Goal: Task Accomplishment & Management: Complete application form

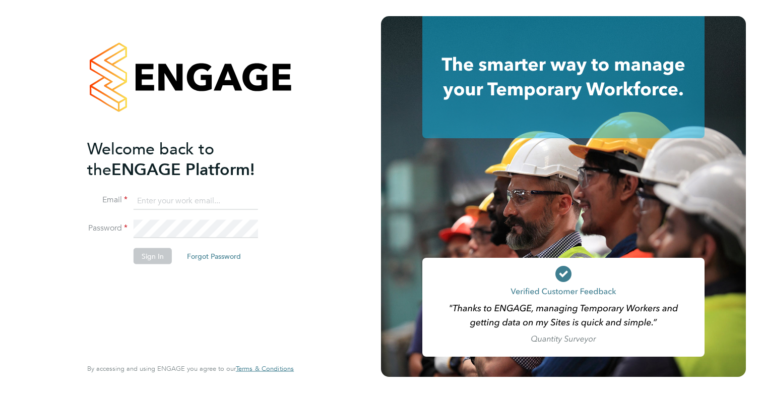
type input "[EMAIL_ADDRESS][DOMAIN_NAME]"
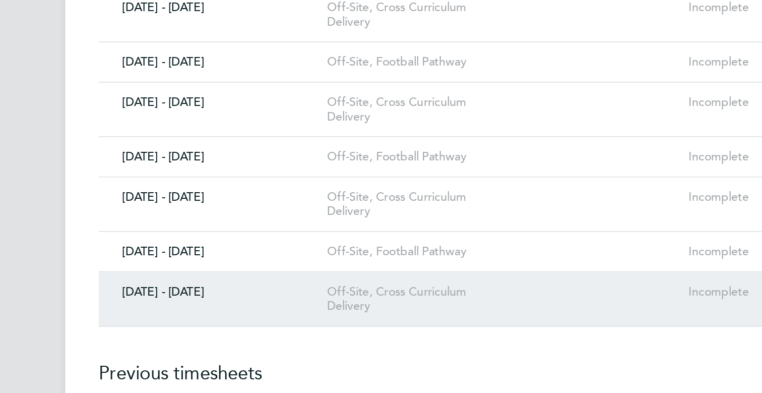
scroll to position [1019, 0]
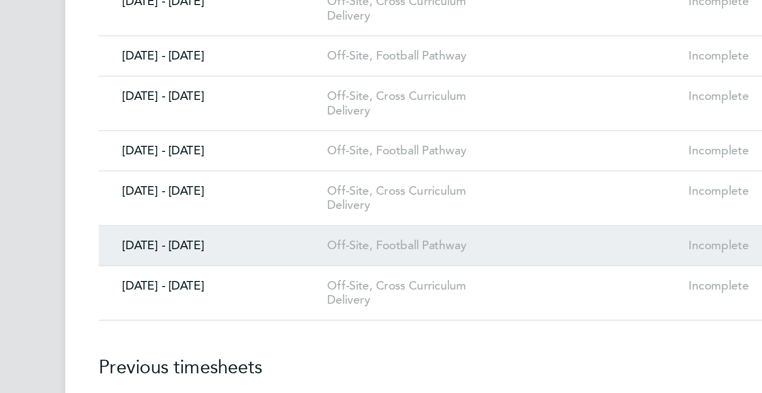
click at [228, 292] on link "01 - 31 Oct 2025 Off-Site, Football Pathway Incomplete" at bounding box center [444, 304] width 443 height 24
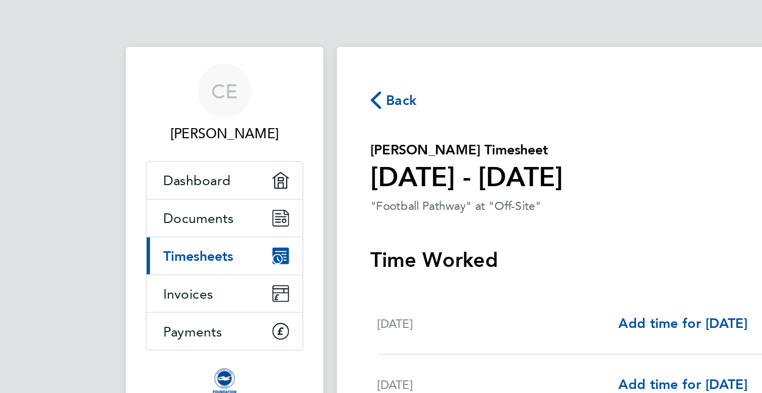
click at [236, 60] on span "Back" at bounding box center [241, 60] width 19 height 12
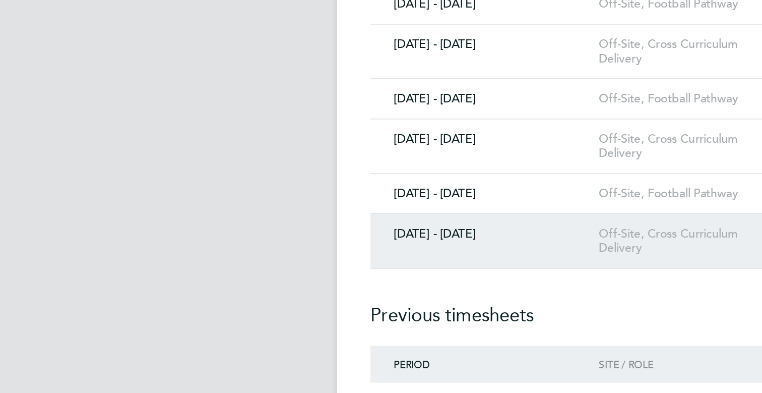
scroll to position [1055, 0]
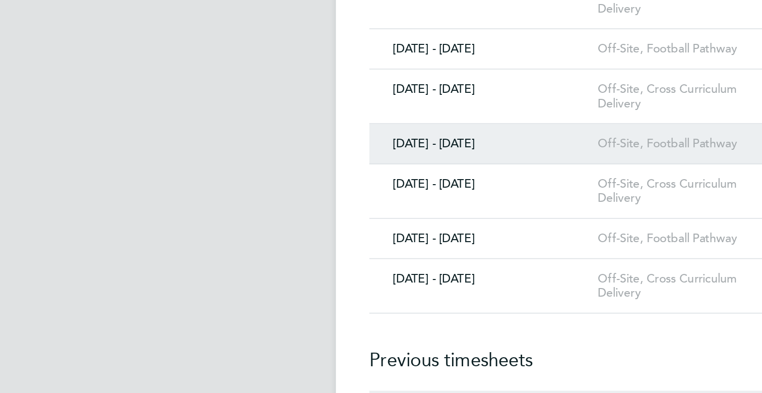
click at [301, 207] on div "01 - 30 Sep 2025" at bounding box center [292, 211] width 138 height 9
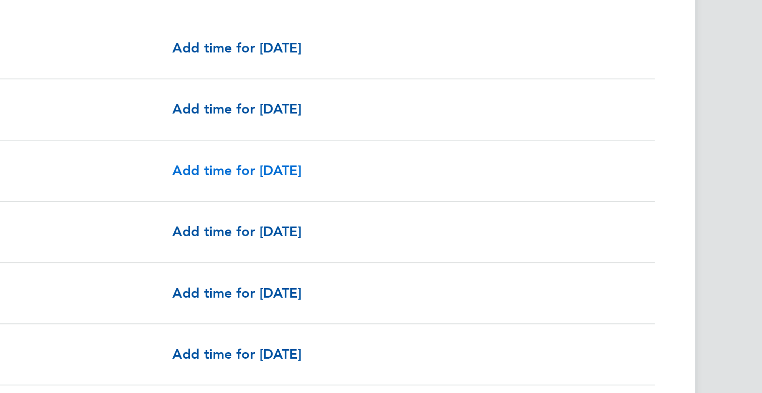
scroll to position [91, 0]
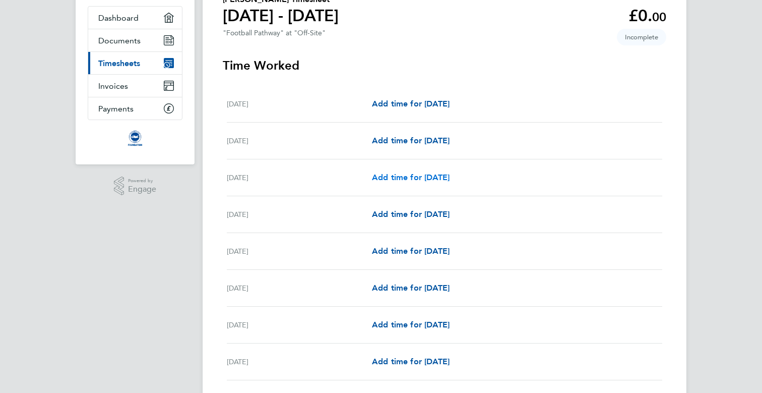
click at [449, 175] on span "Add time for Wed 03 Sep" at bounding box center [411, 177] width 78 height 10
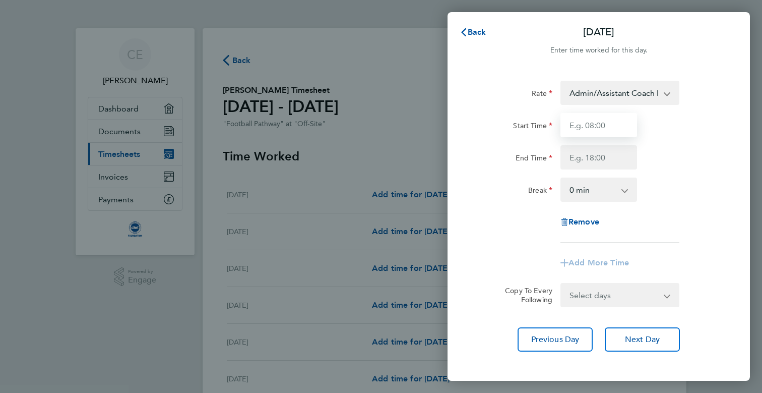
click at [617, 123] on input "Start Time" at bounding box center [598, 125] width 77 height 24
type input "0"
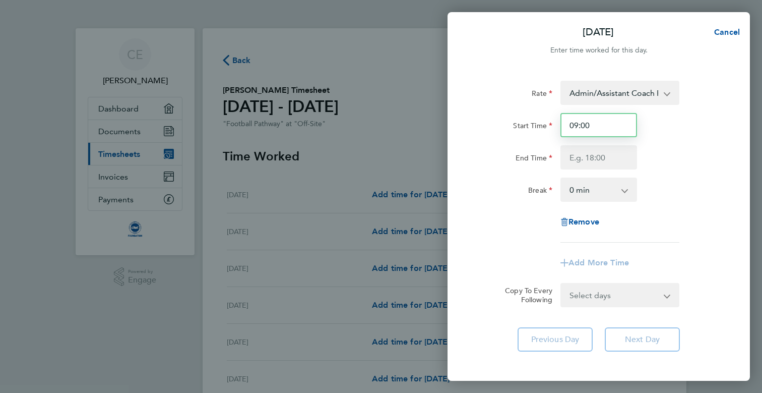
click at [611, 126] on input "09:00" at bounding box center [598, 125] width 77 height 24
type input "09:00"
type input "12:00"
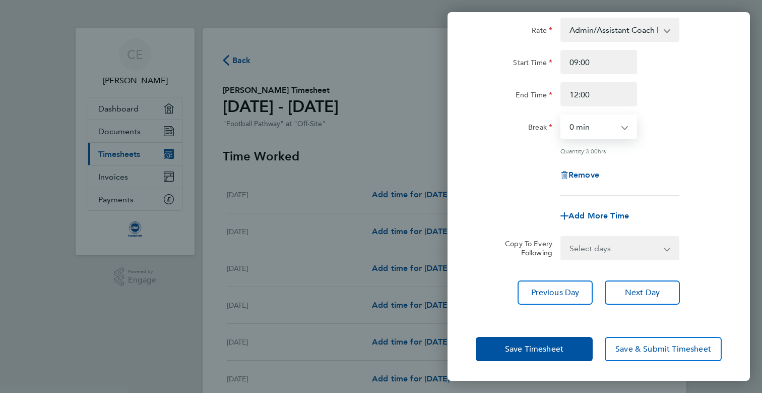
scroll to position [62, 0]
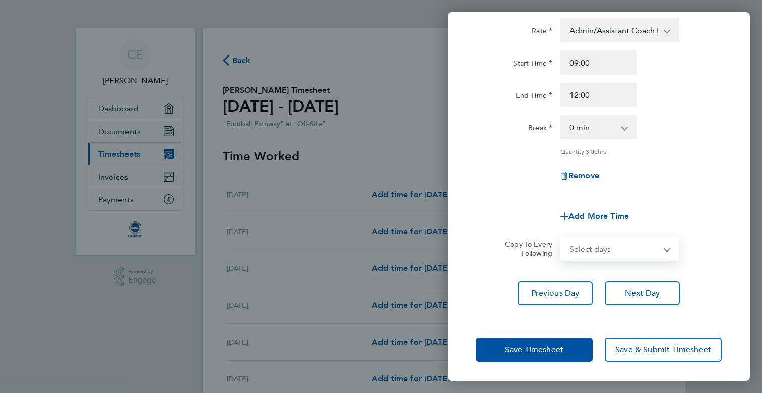
select select "WED"
select select "2025-09-30"
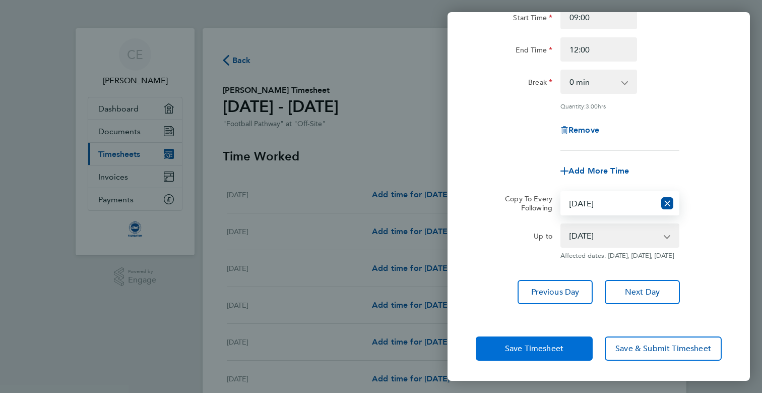
scroll to position [115, 0]
click at [510, 350] on span "Save Timesheet" at bounding box center [534, 348] width 58 height 10
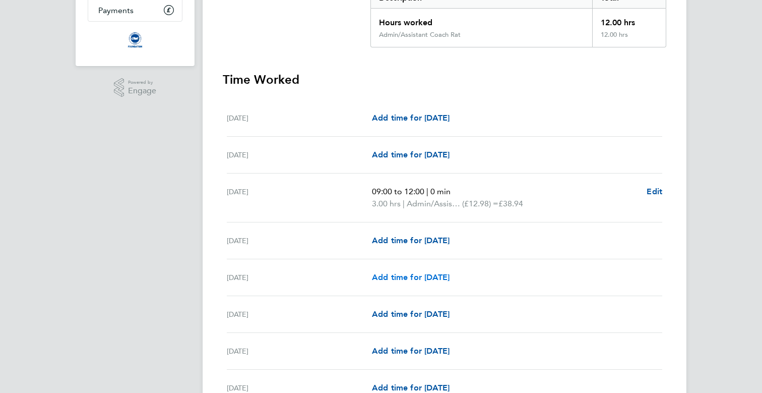
scroll to position [158, 0]
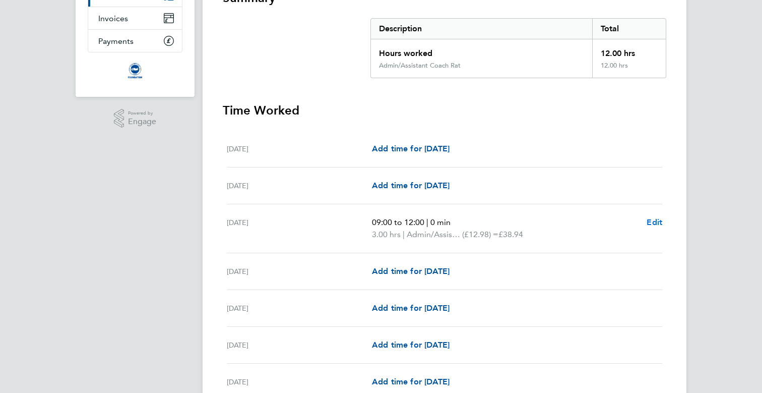
click at [653, 220] on span "Edit" at bounding box center [654, 222] width 16 height 10
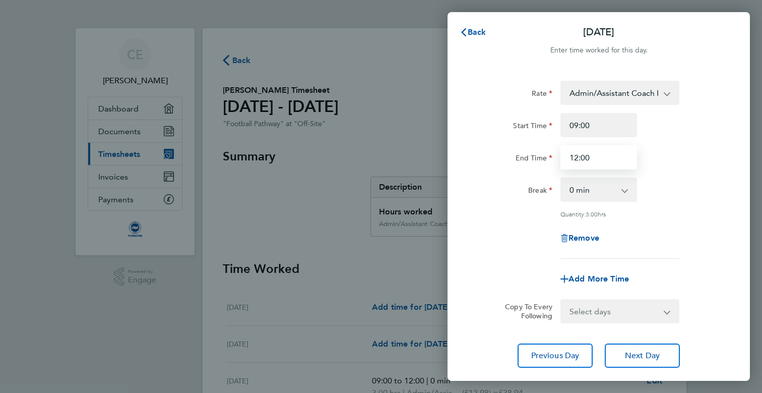
click at [612, 154] on input "12:00" at bounding box center [598, 157] width 77 height 24
type input "1"
type input "12:00"
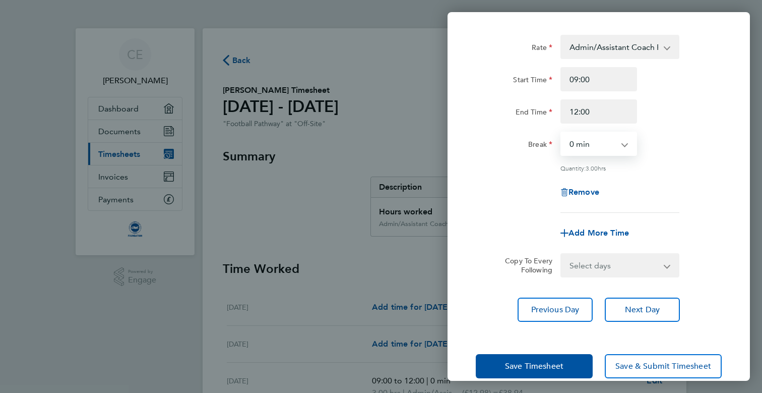
scroll to position [49, 0]
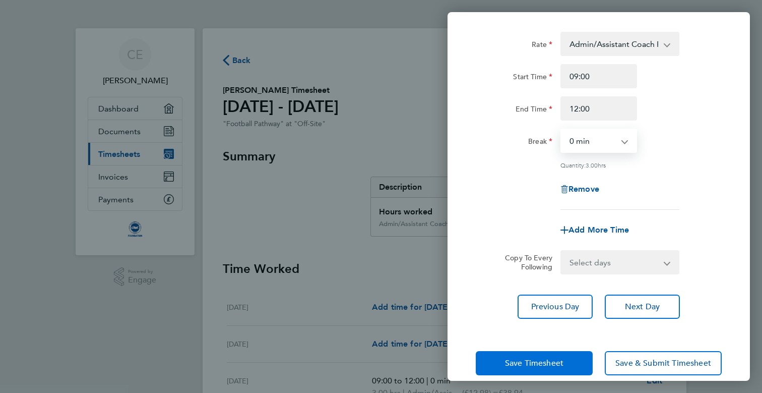
click at [557, 365] on span "Save Timesheet" at bounding box center [534, 363] width 58 height 10
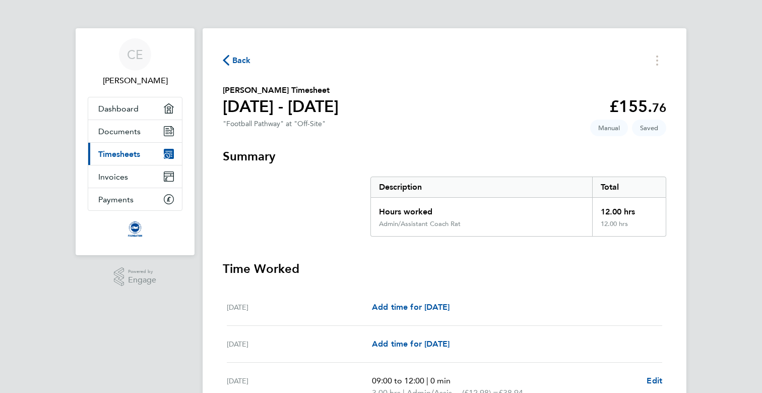
click at [235, 57] on span "Back" at bounding box center [241, 60] width 19 height 12
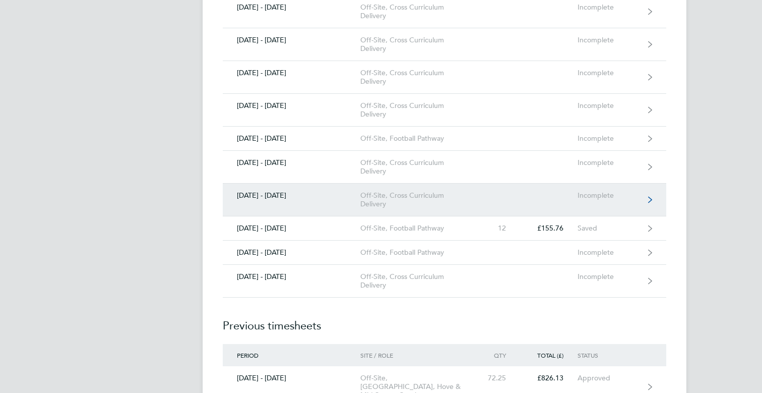
scroll to position [1066, 0]
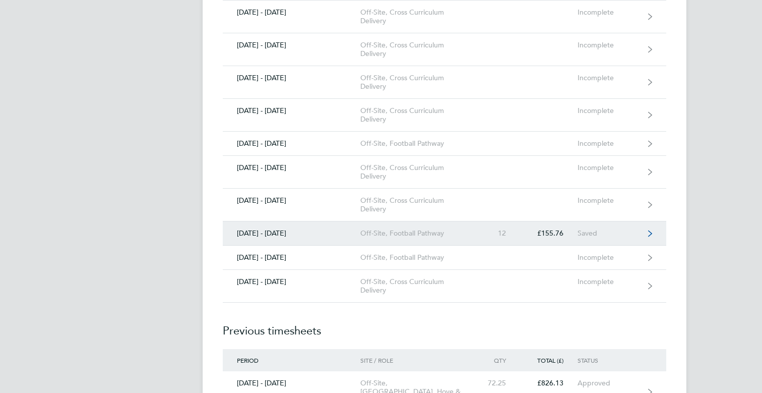
click at [460, 229] on div "Off-Site, Football Pathway" at bounding box center [417, 233] width 115 height 9
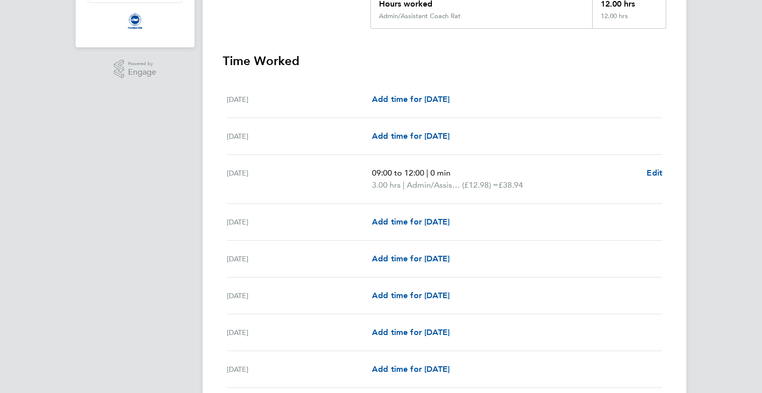
scroll to position [208, 0]
click at [650, 171] on span "Edit" at bounding box center [654, 172] width 16 height 10
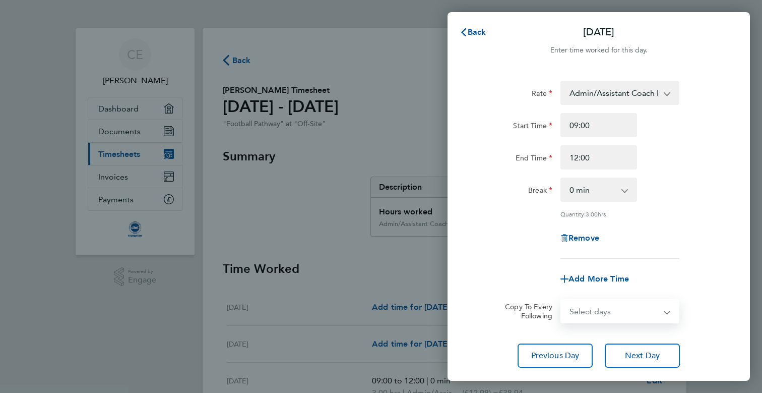
select select "DAY"
select select "2025-09-30"
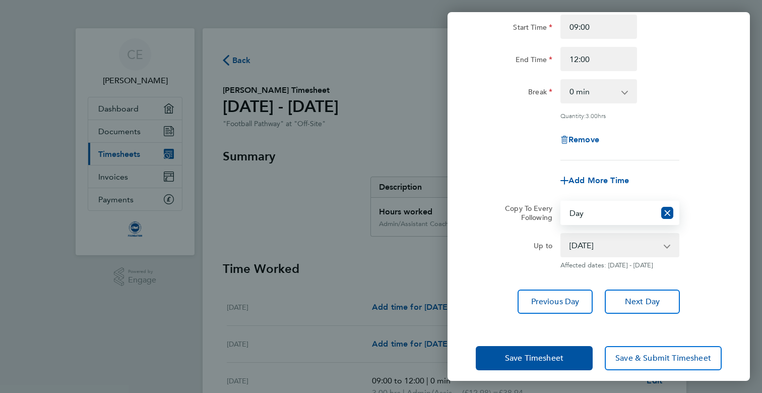
scroll to position [99, 0]
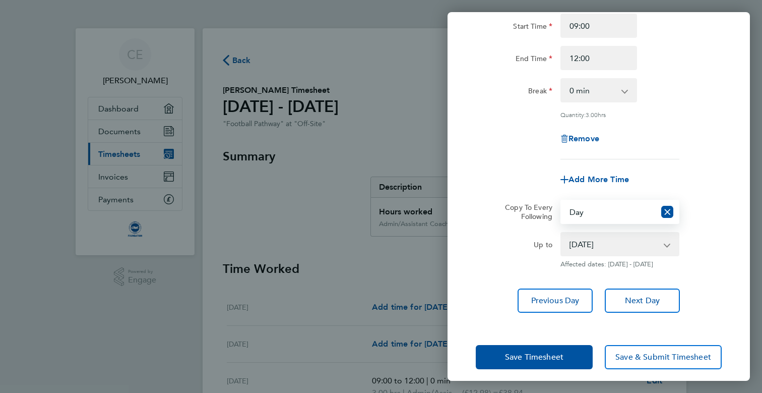
click at [656, 326] on div "Save Timesheet Save & Submit Timesheet" at bounding box center [598, 357] width 302 height 64
click at [378, 123] on div "Wed 03 Sep Cancel Enter time worked for this day. Rate Admin/Assistant Coach Ra…" at bounding box center [381, 196] width 762 height 393
click at [408, 238] on div "Wed 03 Sep Cancel Enter time worked for this day. Rate Admin/Assistant Coach Ra…" at bounding box center [381, 196] width 762 height 393
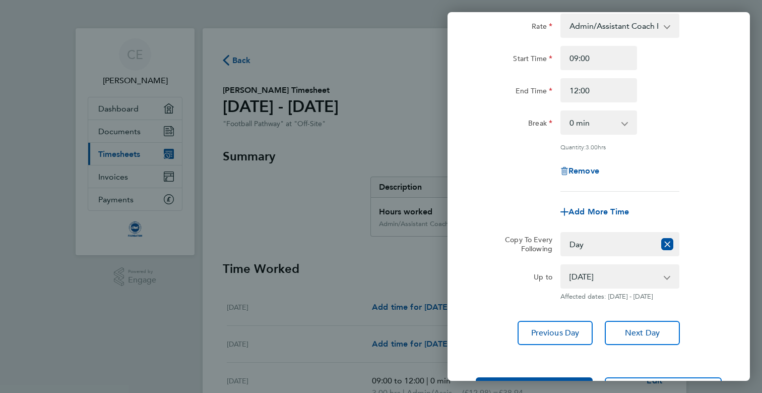
scroll to position [77, 0]
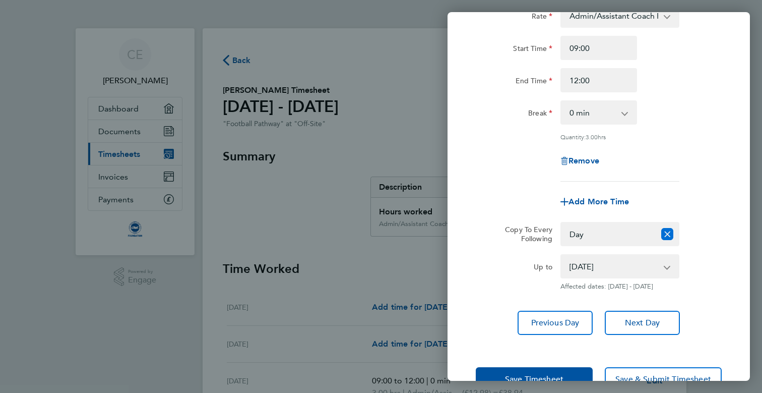
click at [666, 232] on icon "Reset selection" at bounding box center [667, 234] width 12 height 12
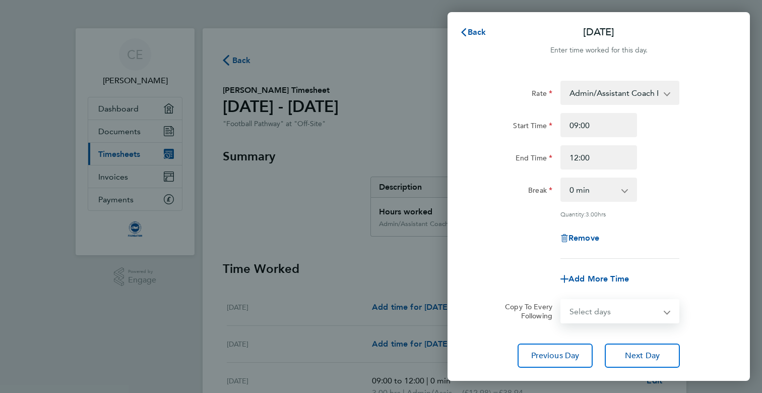
scroll to position [57, 0]
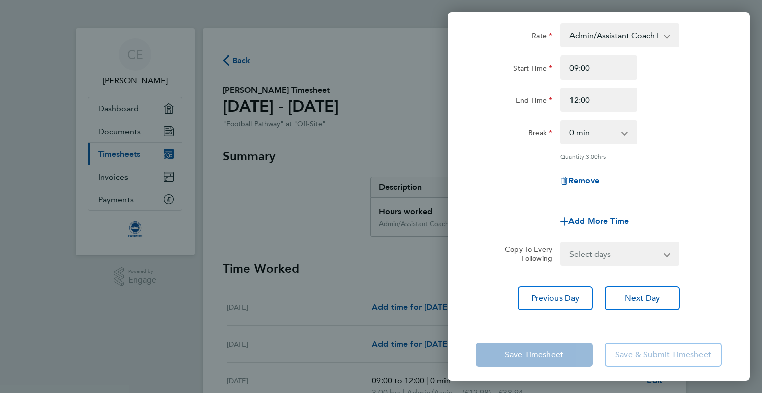
click at [693, 192] on div "Rate Admin/Assistant Coach Rat - 12.98 Lead Coach Rate - 16.28 Start Time 09:00…" at bounding box center [599, 112] width 246 height 178
select select "WED"
select select "2025-09-30"
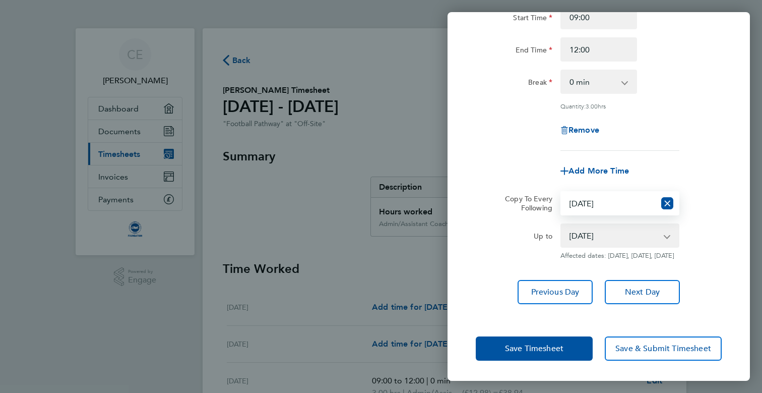
scroll to position [115, 0]
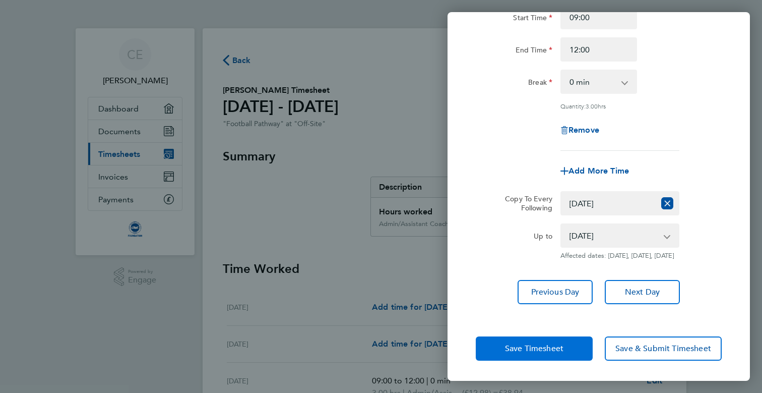
click at [558, 348] on span "Save Timesheet" at bounding box center [534, 348] width 58 height 10
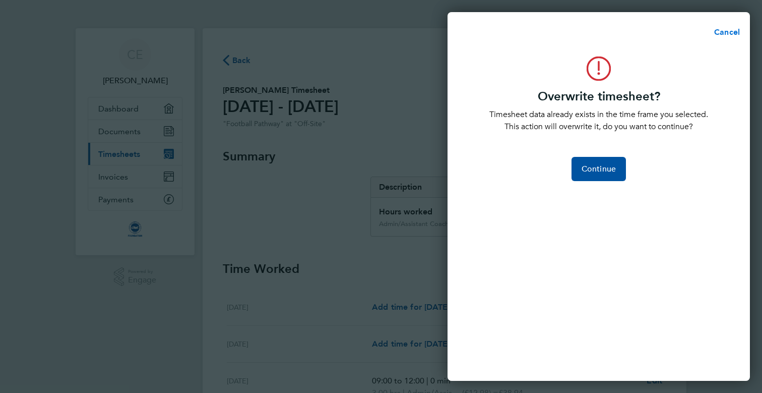
click at [730, 32] on span "Cancel" at bounding box center [725, 32] width 29 height 10
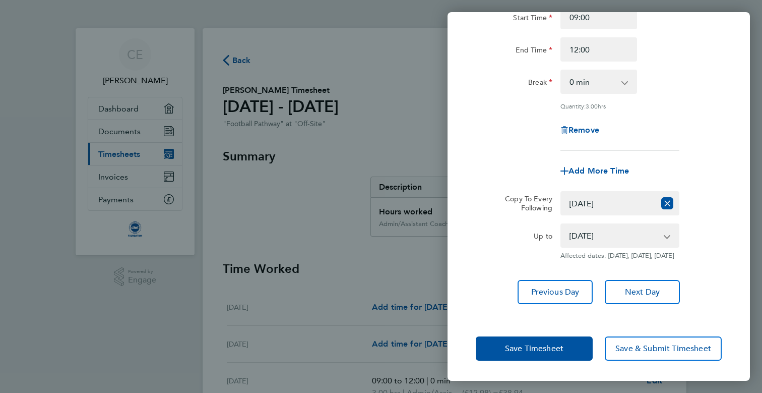
click at [435, 306] on div "Wed 03 Sep Cancel Enter time worked for this day. Rate Admin/Assistant Coach Ra…" at bounding box center [381, 196] width 762 height 393
click at [728, 41] on div "Rate Admin/Assistant Coach Rat - 12.98 Lead Coach Rate - 16.28 Start Time 09:00…" at bounding box center [598, 138] width 302 height 355
click at [543, 352] on span "Save Timesheet" at bounding box center [534, 348] width 58 height 10
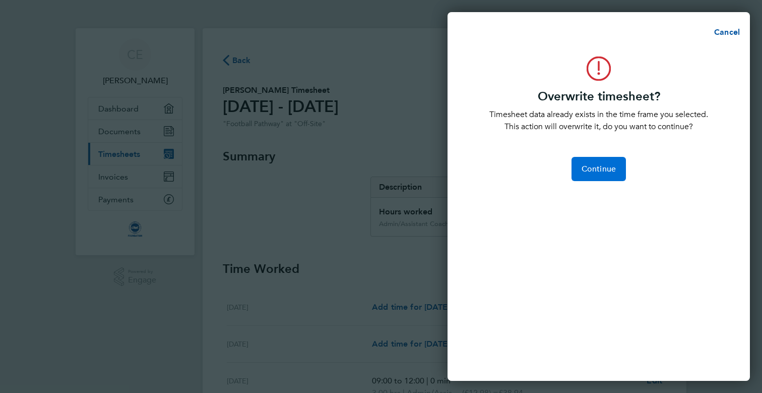
click at [599, 176] on button "Continue" at bounding box center [598, 169] width 54 height 24
click at [610, 163] on app-form-button "Continue Loading" at bounding box center [598, 169] width 54 height 24
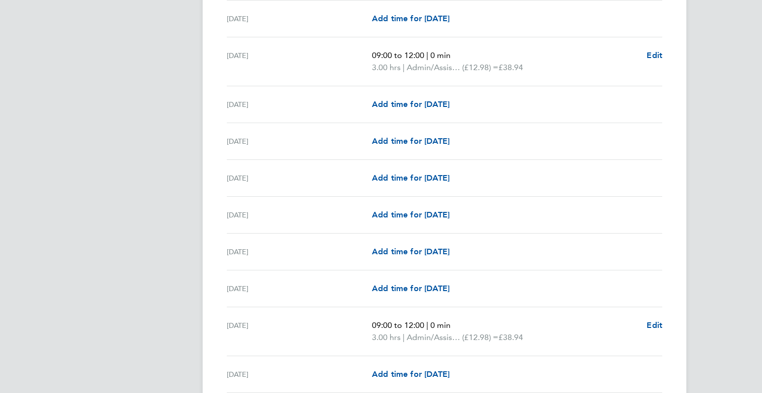
scroll to position [730, 0]
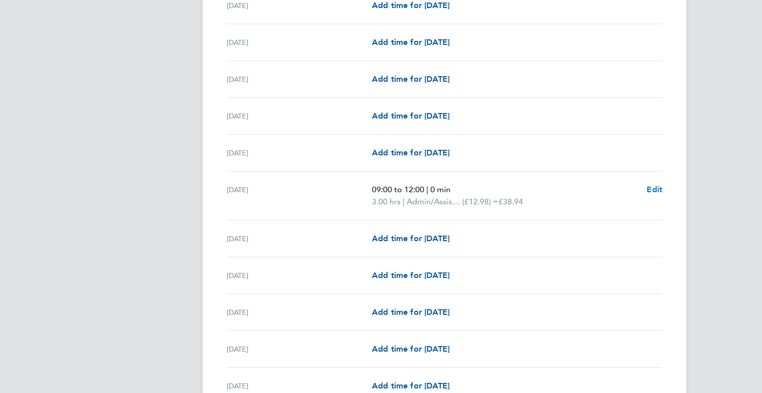
click at [654, 187] on span "Edit" at bounding box center [654, 189] width 16 height 10
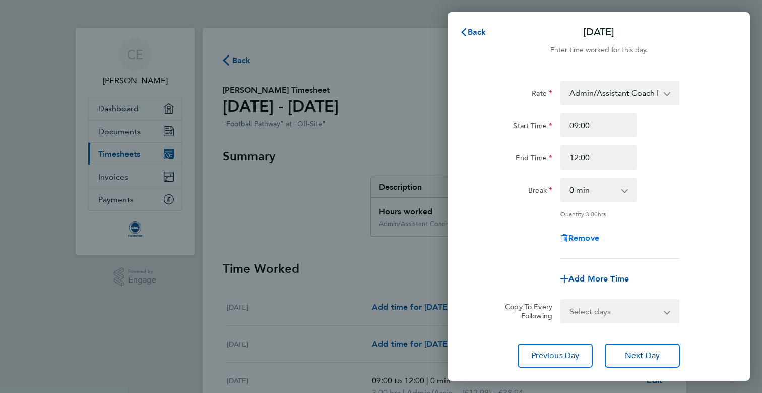
click at [579, 237] on span "Remove" at bounding box center [583, 238] width 31 height 10
select select "null"
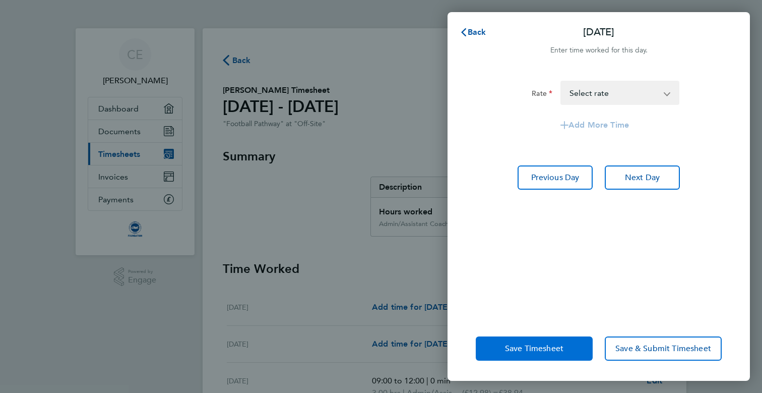
click at [494, 339] on button "Save Timesheet" at bounding box center [534, 348] width 117 height 24
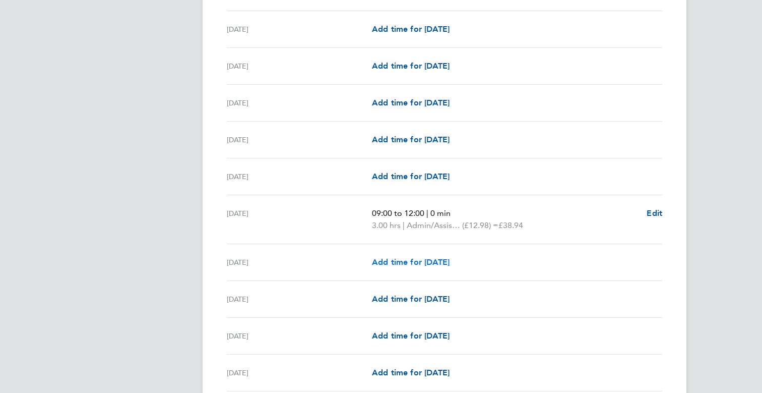
scroll to position [437, 0]
click at [657, 211] on span "Edit" at bounding box center [654, 213] width 16 height 10
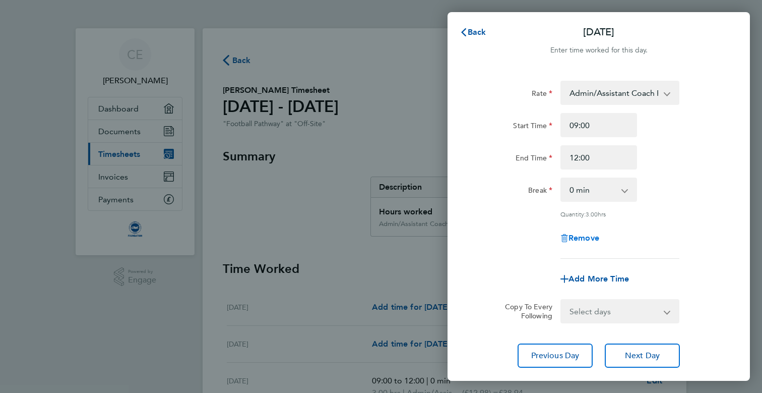
click at [578, 236] on span "Remove" at bounding box center [583, 238] width 31 height 10
select select "null"
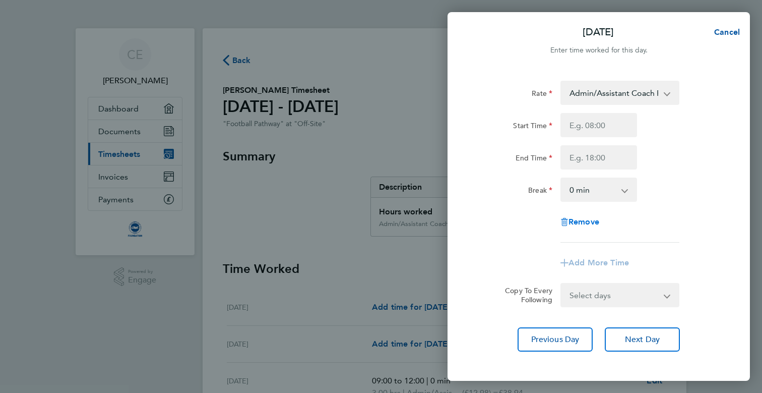
click at [576, 223] on span "Remove" at bounding box center [583, 222] width 31 height 10
select select "null"
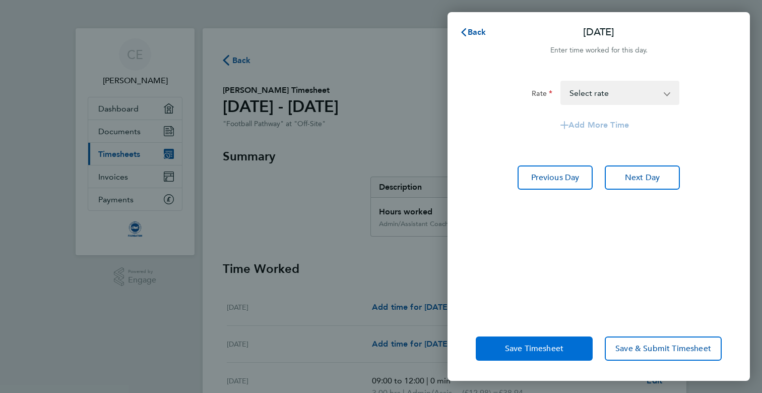
click at [563, 344] on span "Save Timesheet" at bounding box center [534, 348] width 58 height 10
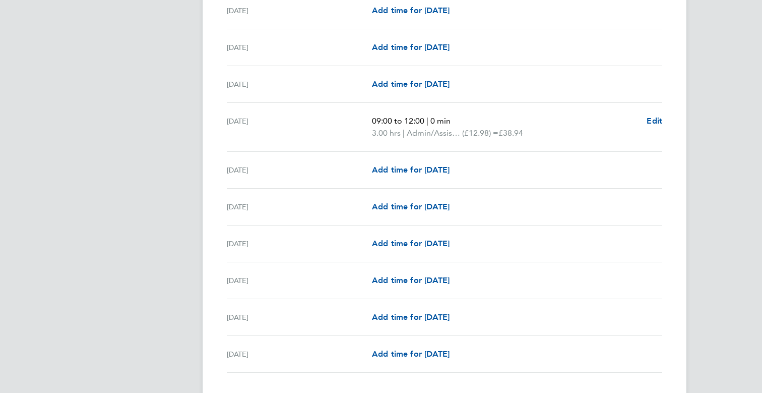
scroll to position [1042, 0]
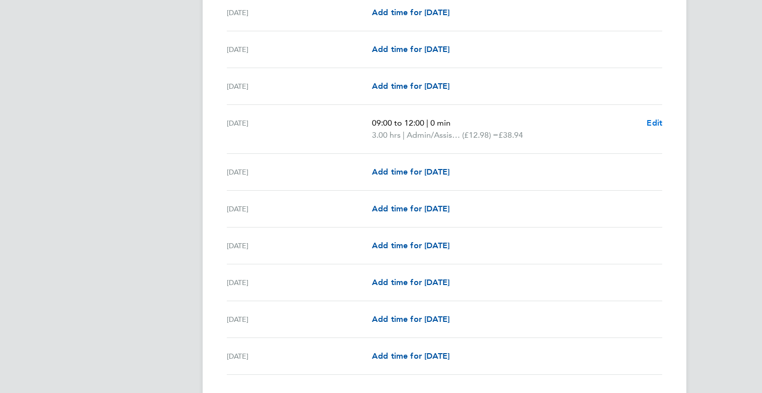
click at [650, 121] on span "Edit" at bounding box center [654, 123] width 16 height 10
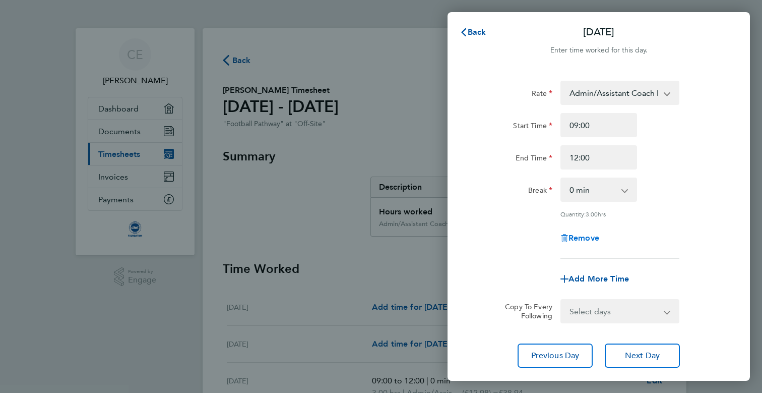
click at [584, 236] on span "Remove" at bounding box center [583, 238] width 31 height 10
select select "null"
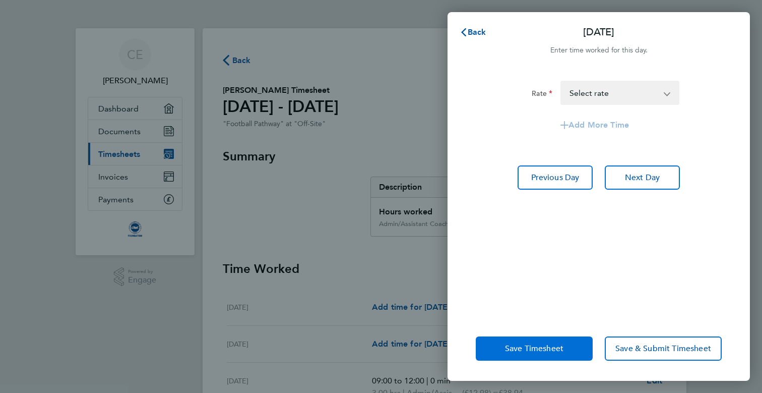
click at [515, 349] on span "Save Timesheet" at bounding box center [534, 348] width 58 height 10
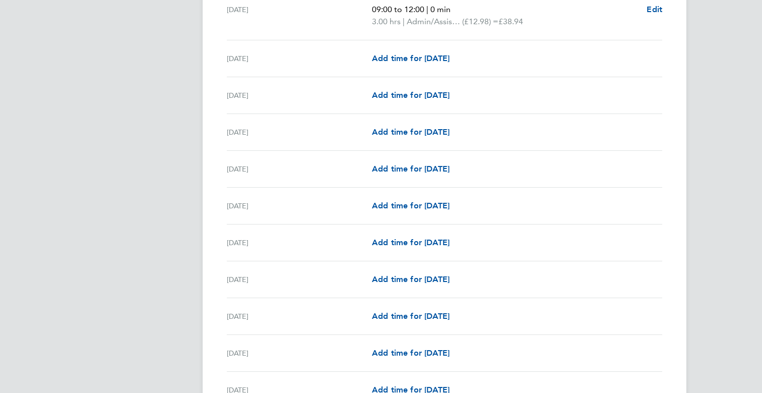
scroll to position [385, 0]
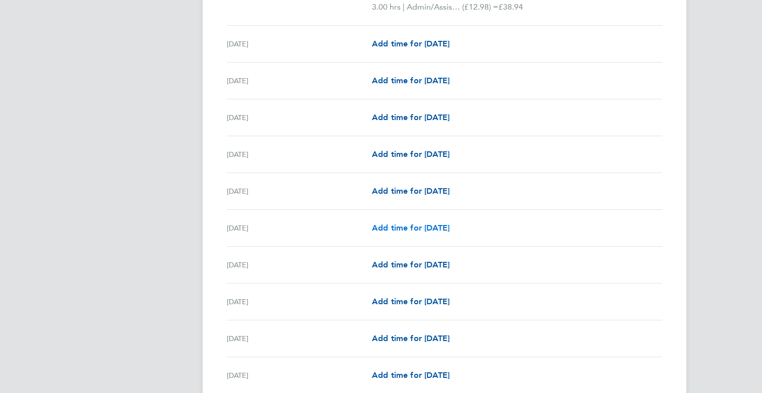
click at [407, 228] on span "Add time for Tue 09 Sep" at bounding box center [411, 228] width 78 height 10
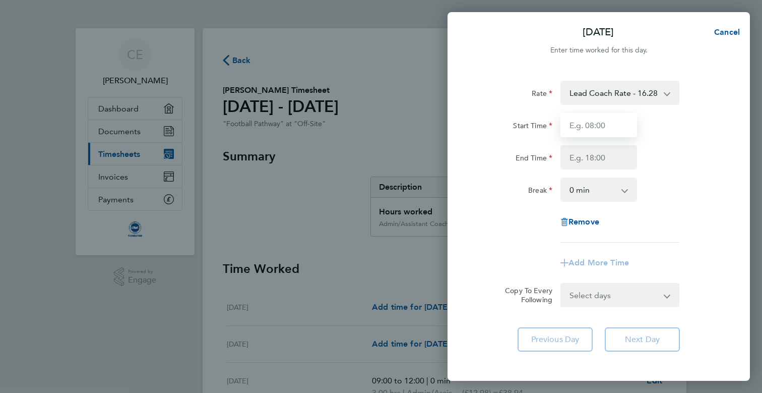
click at [605, 123] on input "Start Time" at bounding box center [598, 125] width 77 height 24
type input "17:00"
type input "18:30"
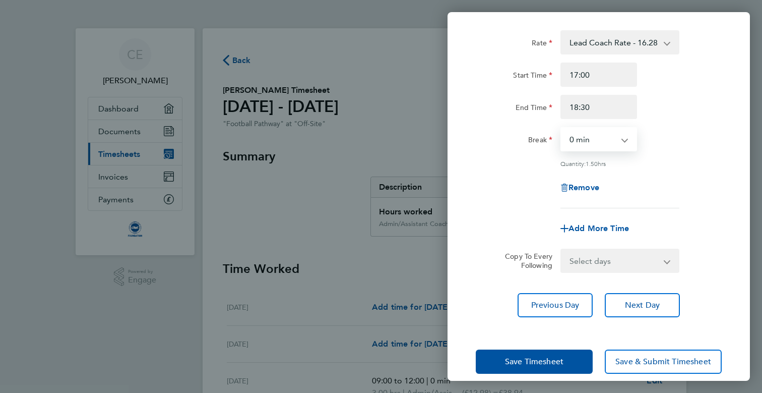
scroll to position [51, 0]
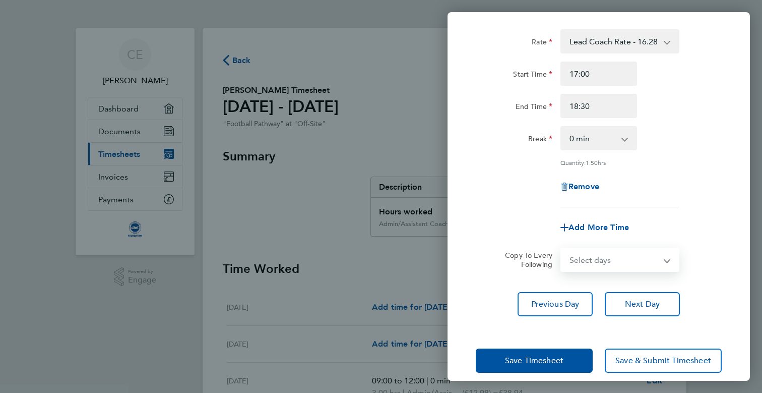
select select "TUE"
select select "2025-09-30"
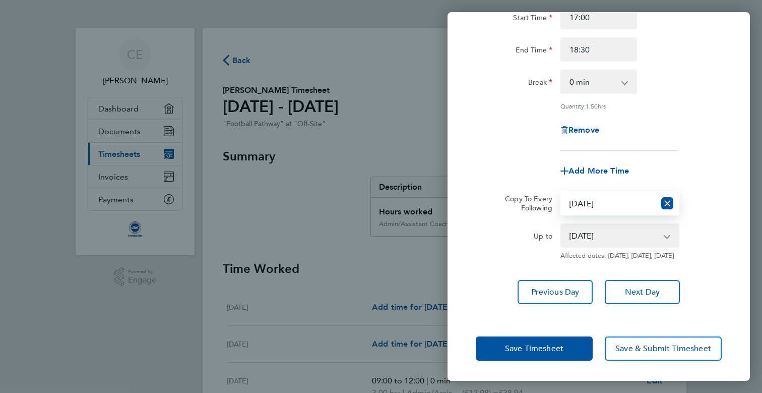
scroll to position [115, 0]
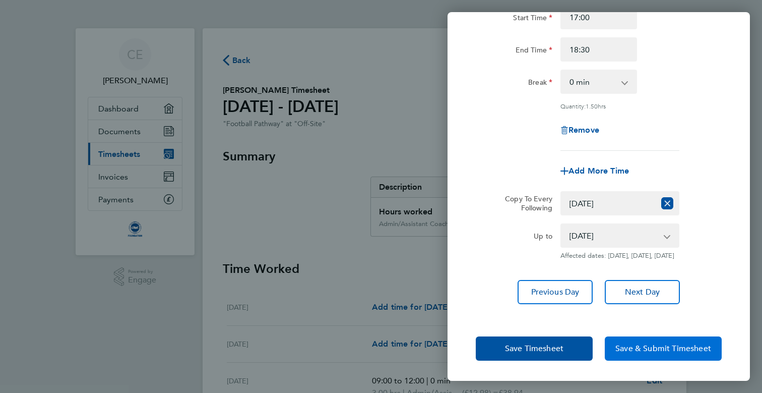
click at [642, 350] on span "Save & Submit Timesheet" at bounding box center [663, 348] width 96 height 10
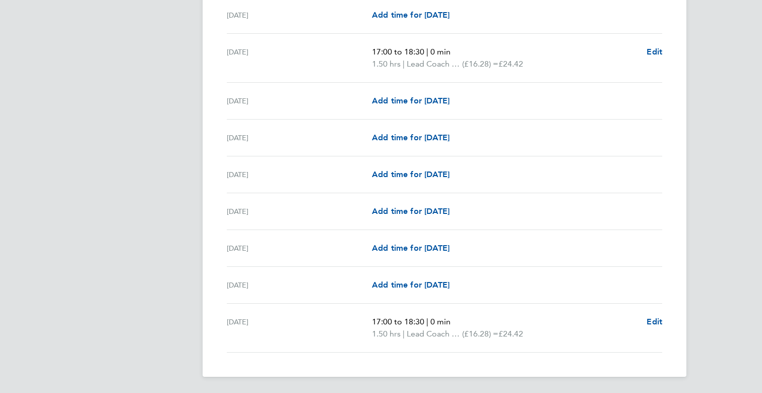
scroll to position [1111, 0]
